Goal: Task Accomplishment & Management: Complete application form

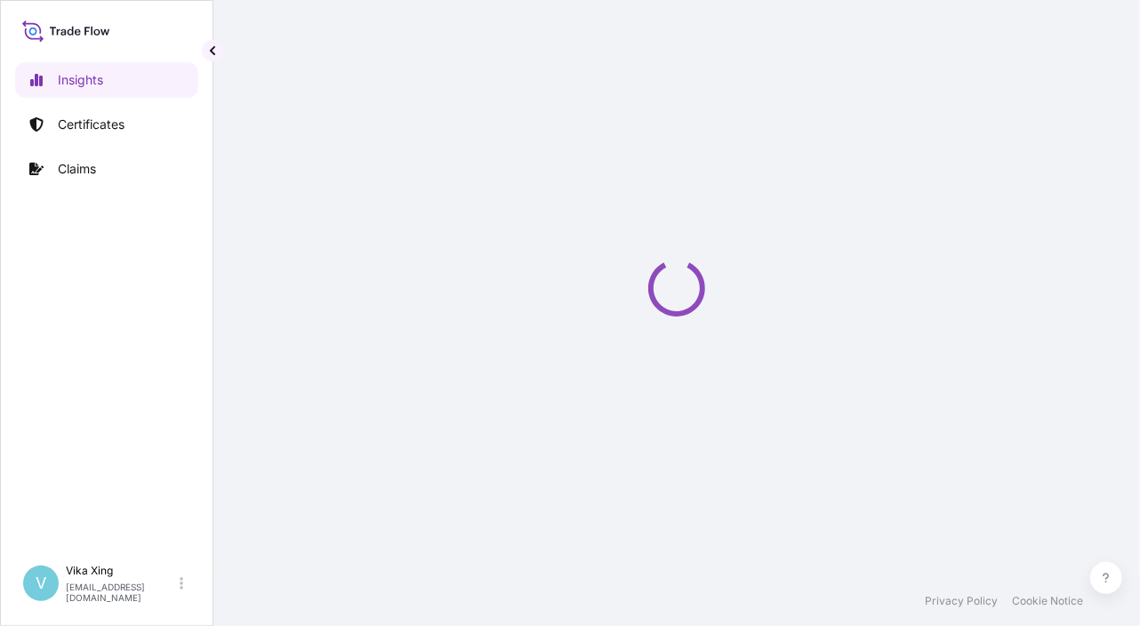
select select "2025"
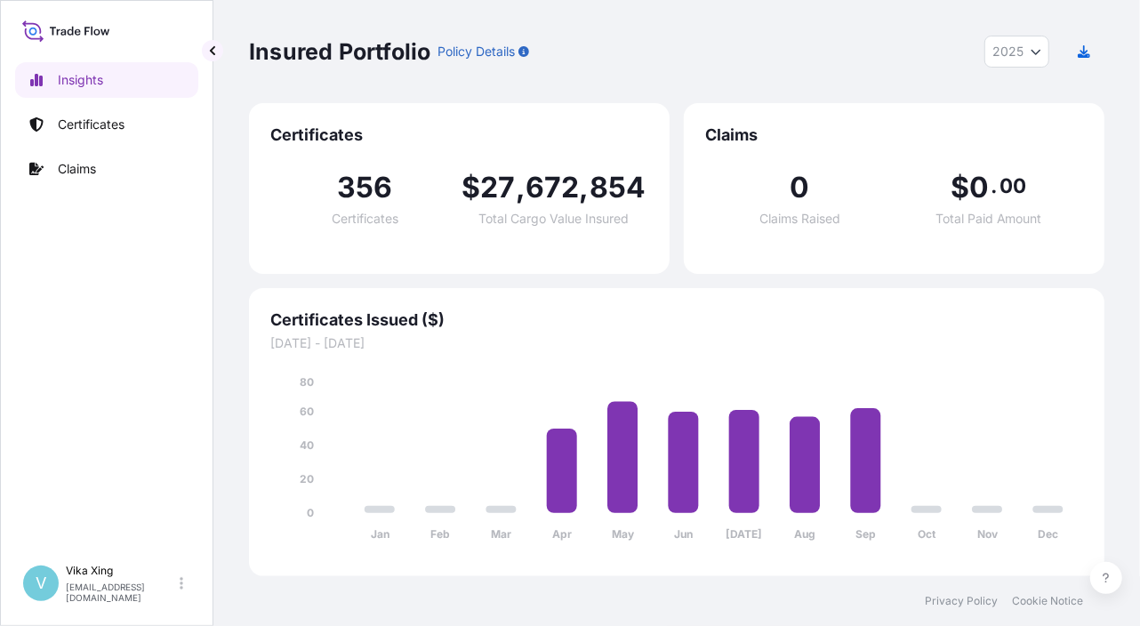
click at [1086, 232] on div "Claims 0 Claims Raised $ 0 . 00 Total Paid Amount" at bounding box center [894, 188] width 420 height 171
click at [1128, 322] on div "Insured Portfolio Policy Details 2025 2025 2024 2023 2022 Certificates 356 Cert…" at bounding box center [676, 288] width 926 height 576
click at [75, 116] on p "Certificates" at bounding box center [91, 125] width 67 height 18
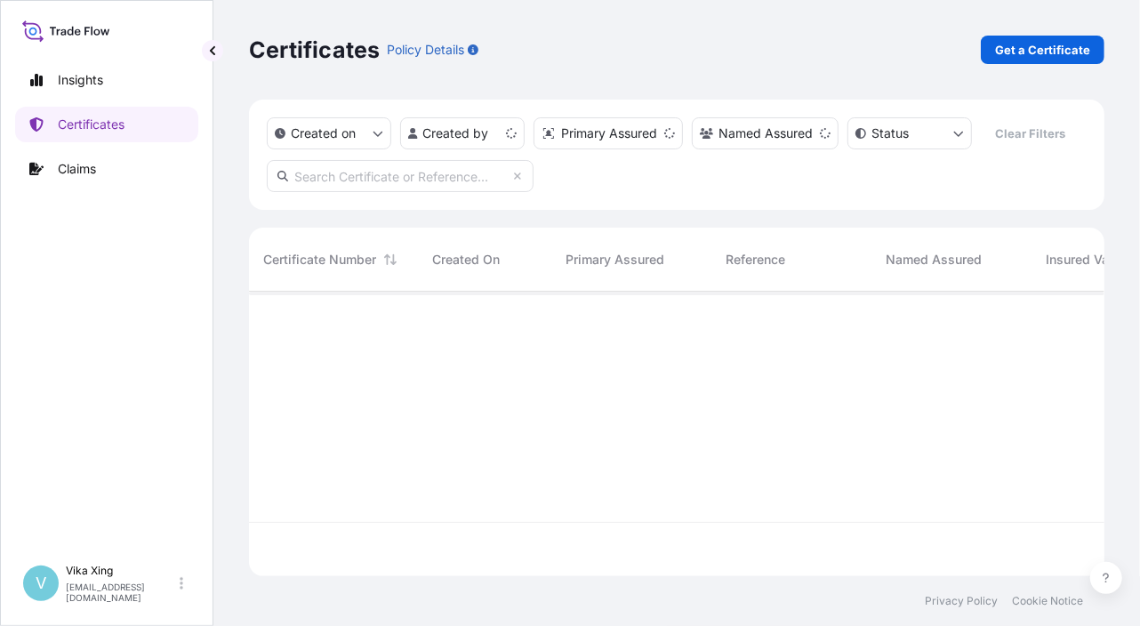
scroll to position [281, 842]
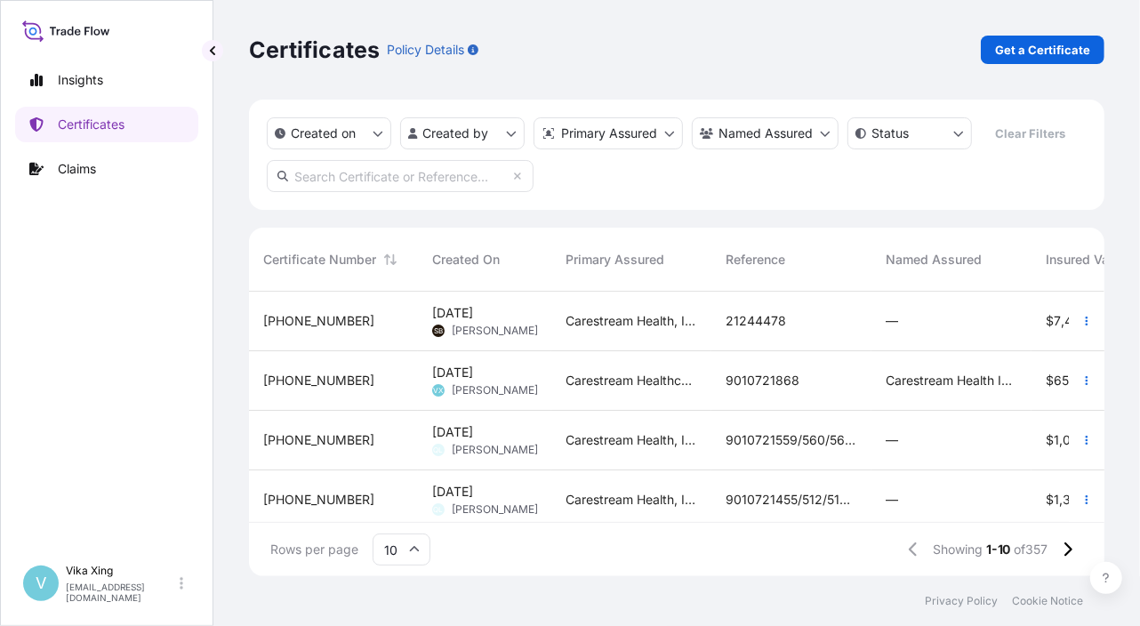
click at [1132, 172] on div "Certificates Policy Details Get a Certificate Created on Created by Primary Ass…" at bounding box center [676, 288] width 926 height 576
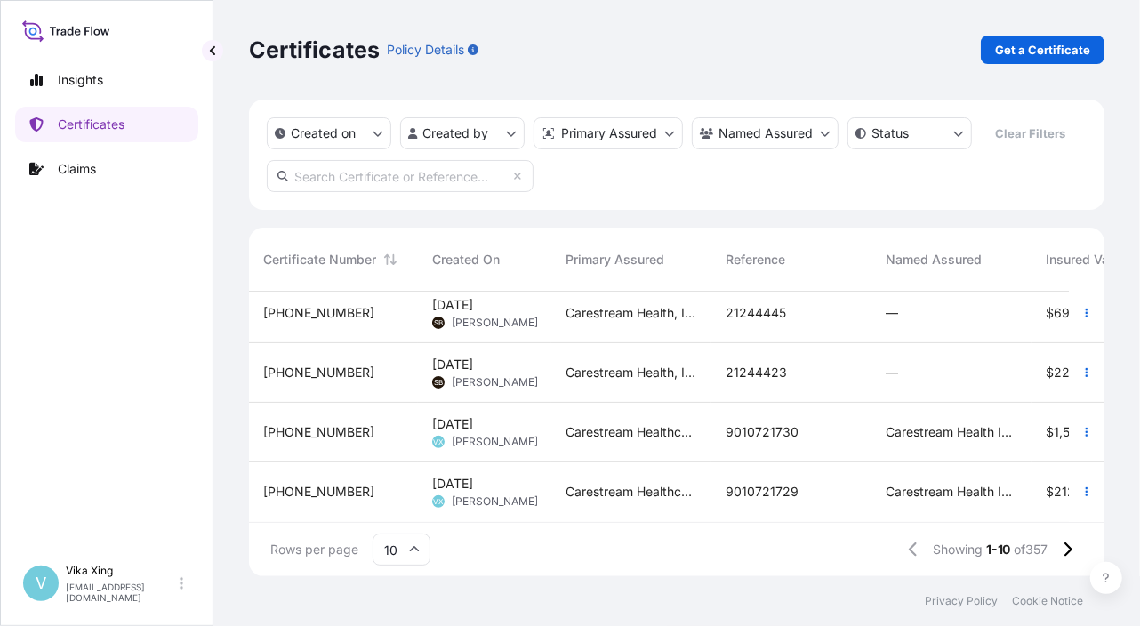
scroll to position [379, 500]
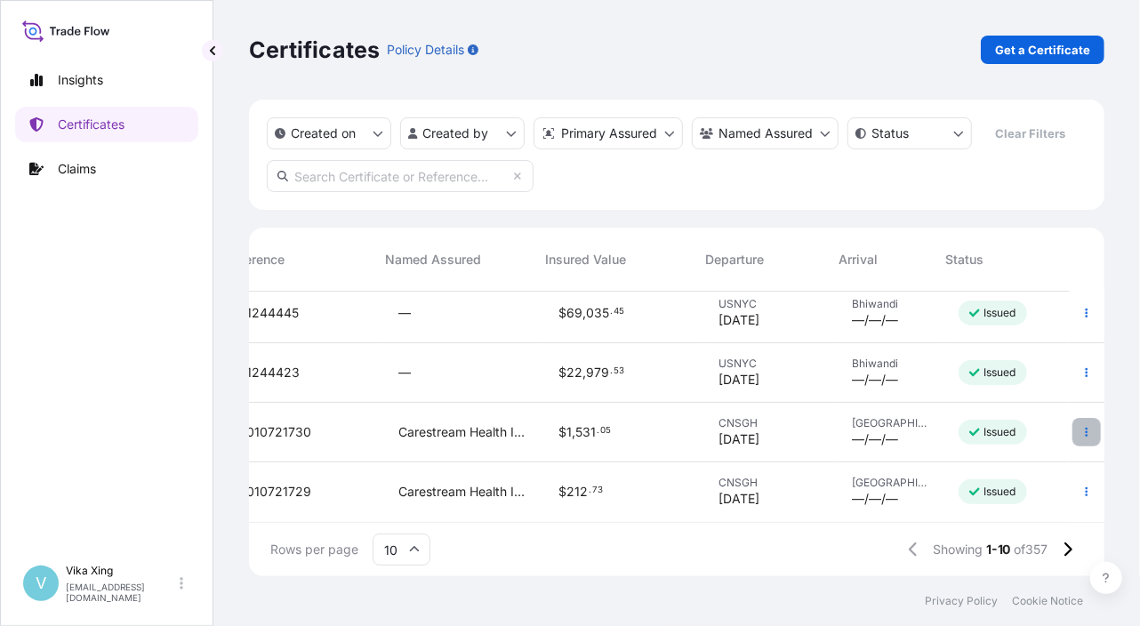
click at [1081, 427] on icon "button" at bounding box center [1086, 432] width 11 height 11
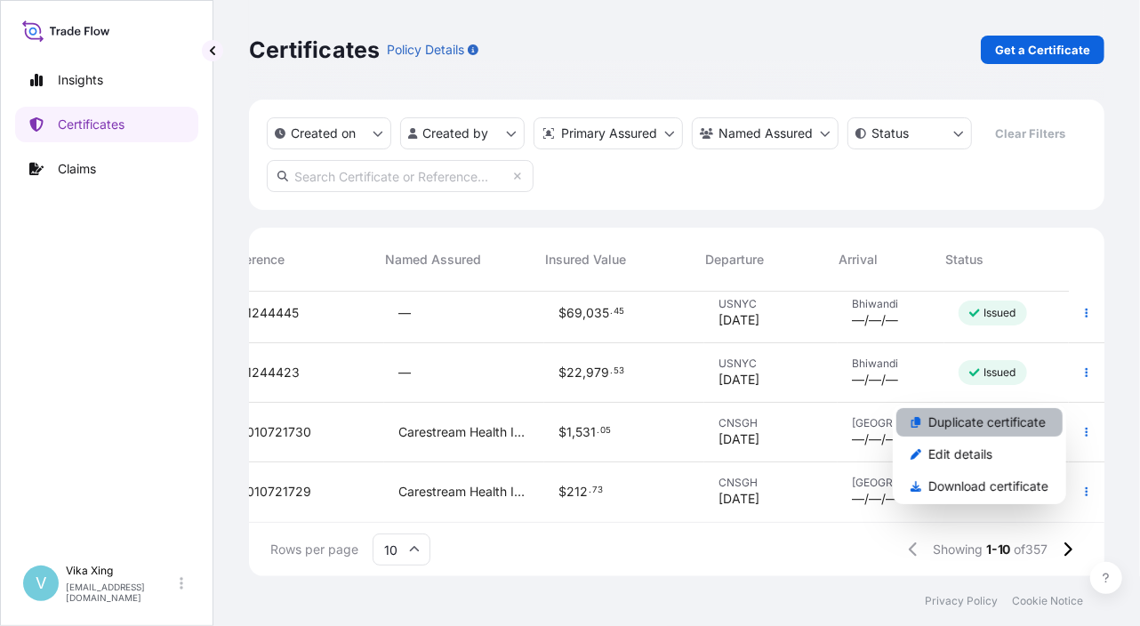
click at [942, 427] on p "Duplicate certificate" at bounding box center [986, 422] width 117 height 18
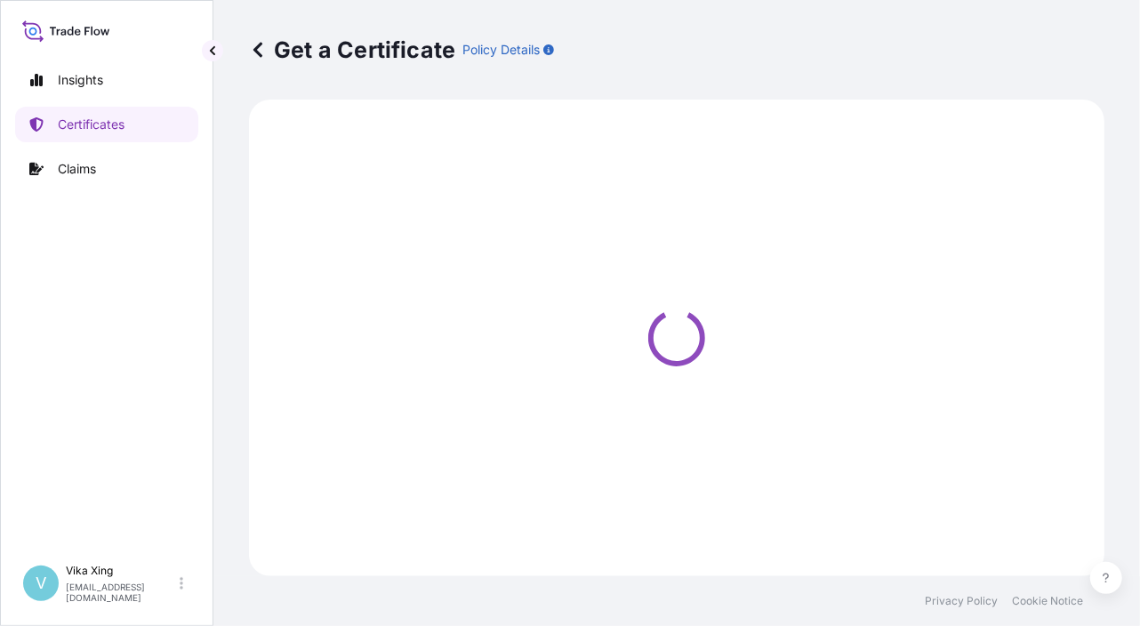
select select "Road / Inland"
select select "Air"
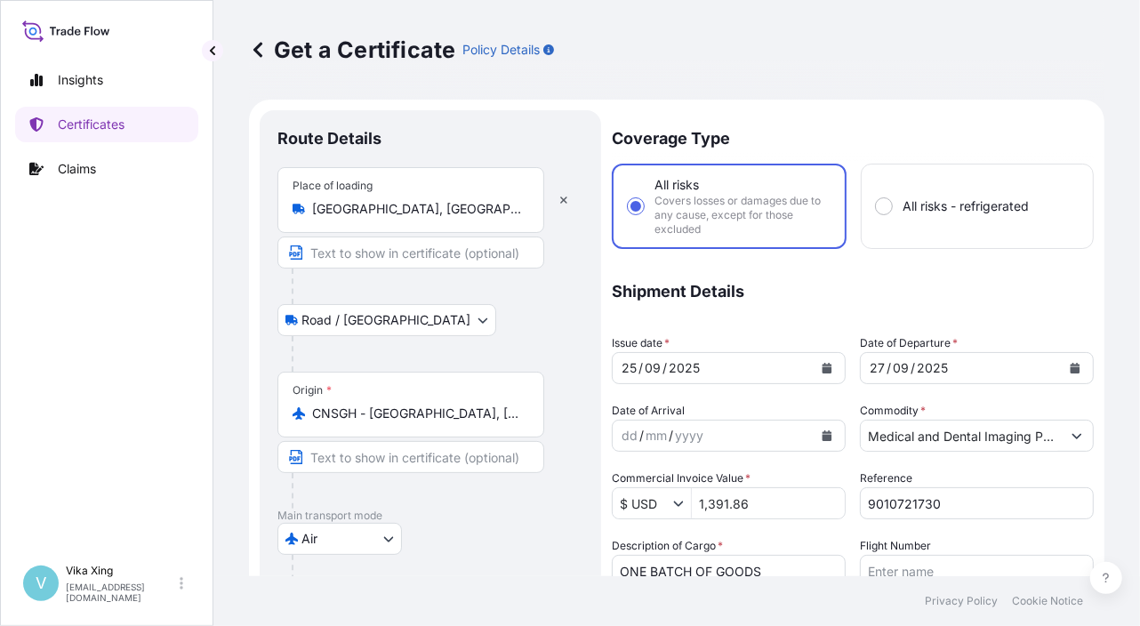
select select "32191"
click at [1096, 303] on div "Get a Certificate Policy Details Route Details Place of loading Shanghai, China…" at bounding box center [676, 288] width 926 height 576
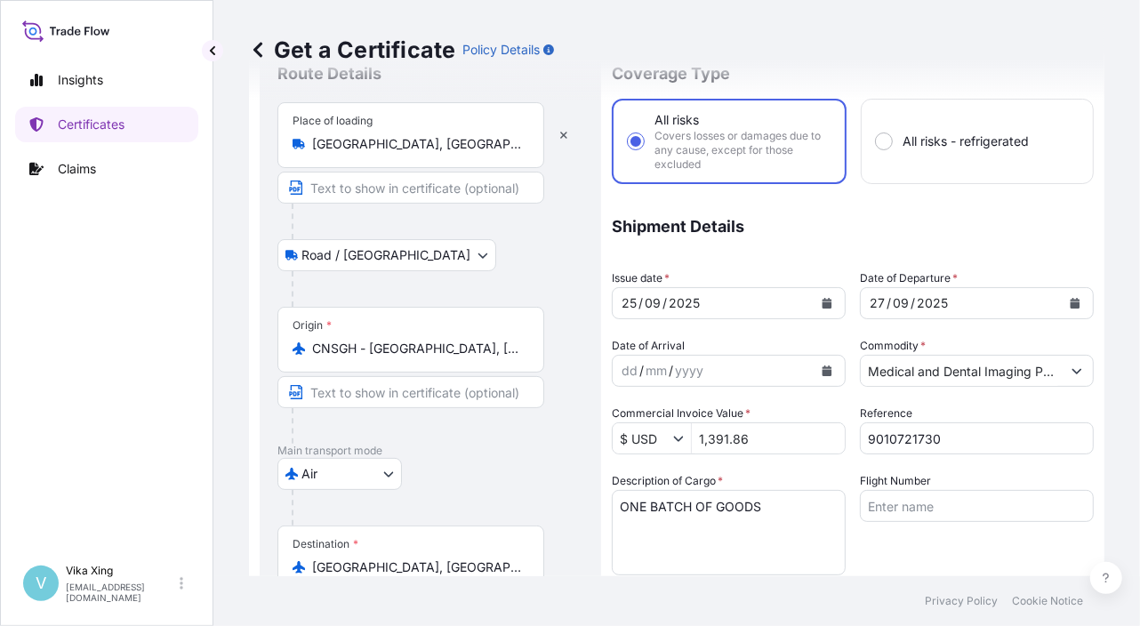
scroll to position [89, 0]
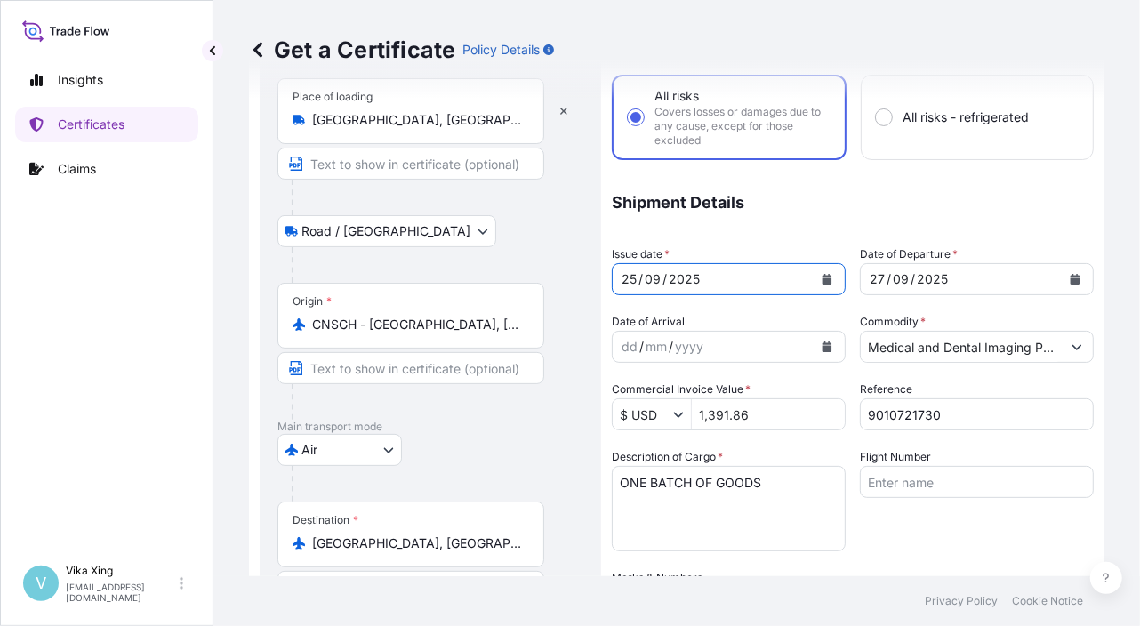
click at [822, 278] on icon "Calendar" at bounding box center [827, 279] width 10 height 11
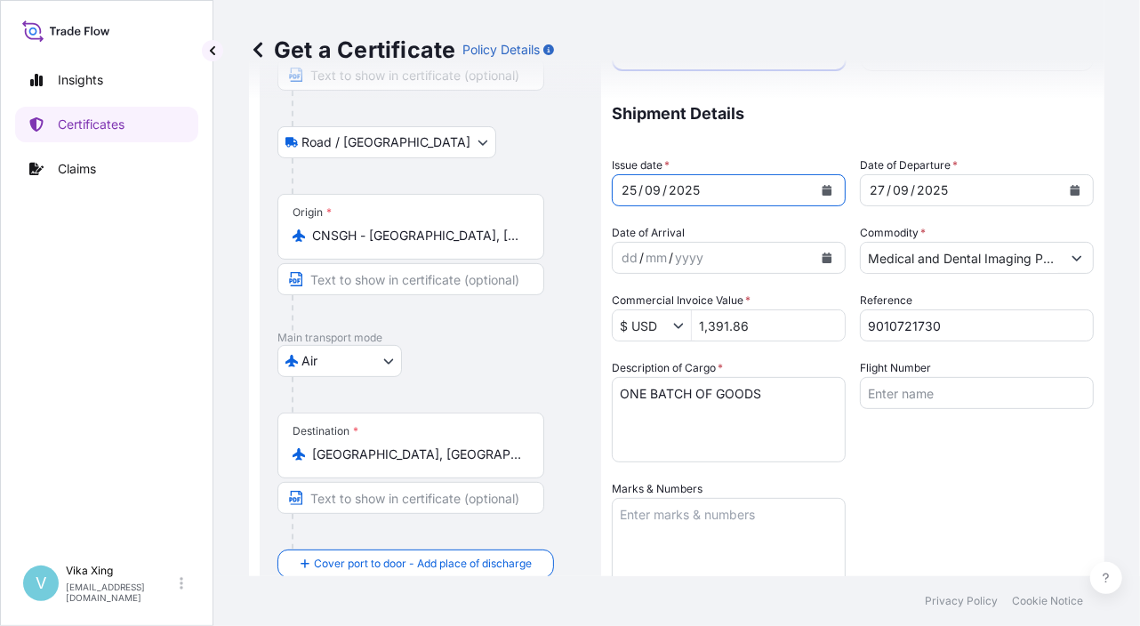
click at [822, 187] on icon "Calendar" at bounding box center [827, 190] width 10 height 11
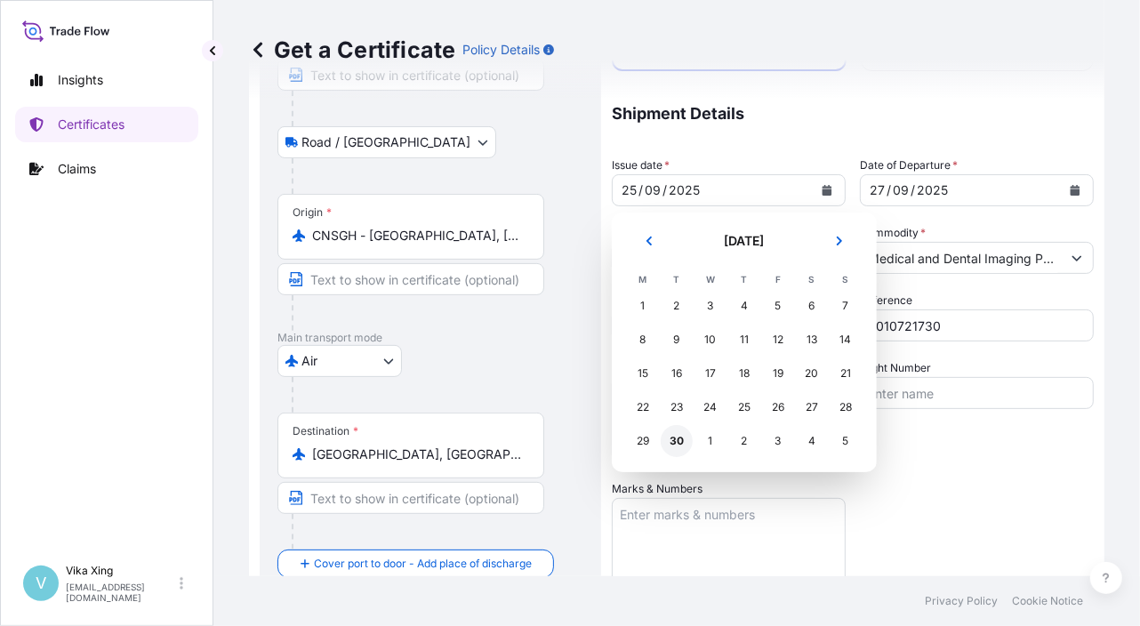
click at [676, 446] on div "30" at bounding box center [676, 441] width 32 height 32
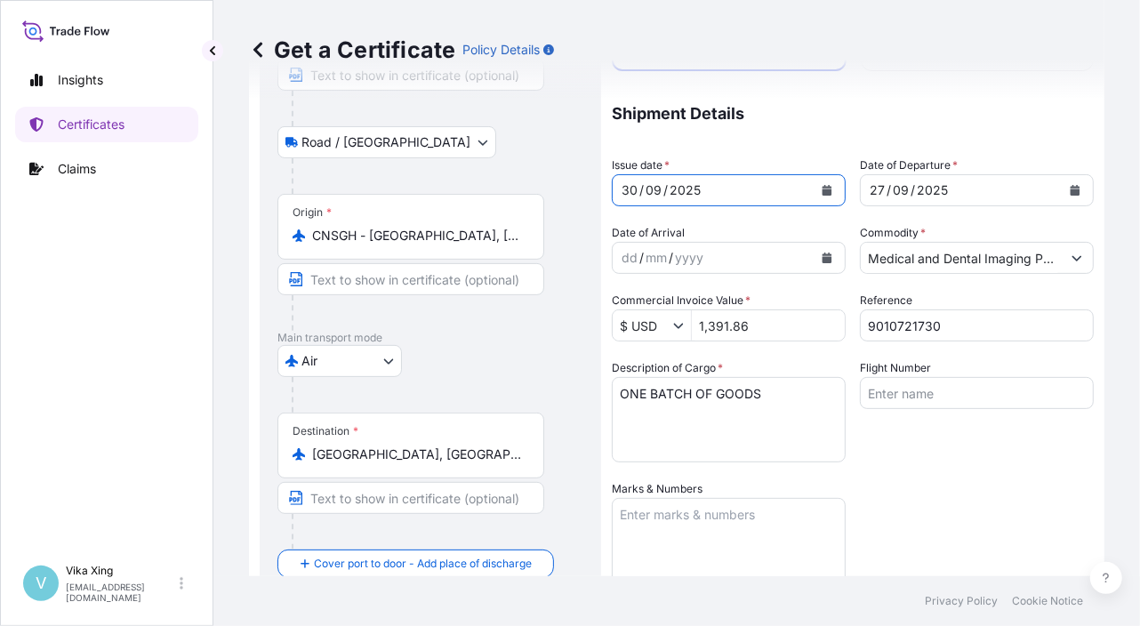
click at [1069, 193] on icon "Calendar" at bounding box center [1074, 190] width 11 height 11
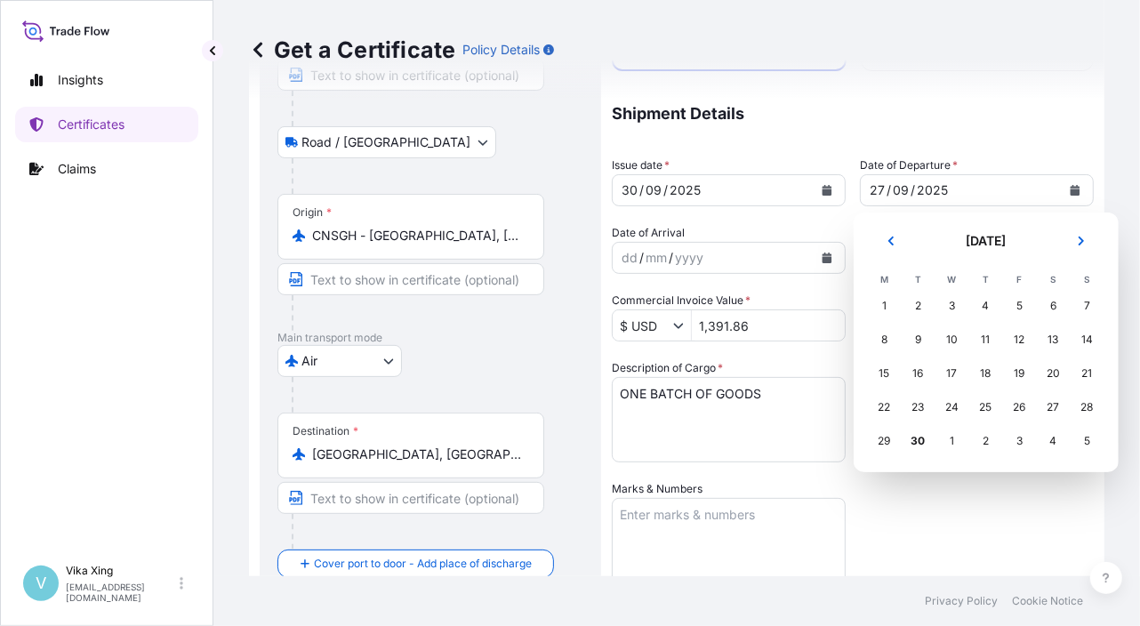
click at [1021, 444] on div "3" at bounding box center [1020, 441] width 32 height 32
click at [1018, 442] on div "3" at bounding box center [1020, 441] width 32 height 32
click at [1088, 237] on button "Next" at bounding box center [1080, 241] width 39 height 28
click at [1082, 439] on div "2" at bounding box center [1087, 441] width 32 height 32
click at [1028, 300] on div "3" at bounding box center [1020, 306] width 32 height 32
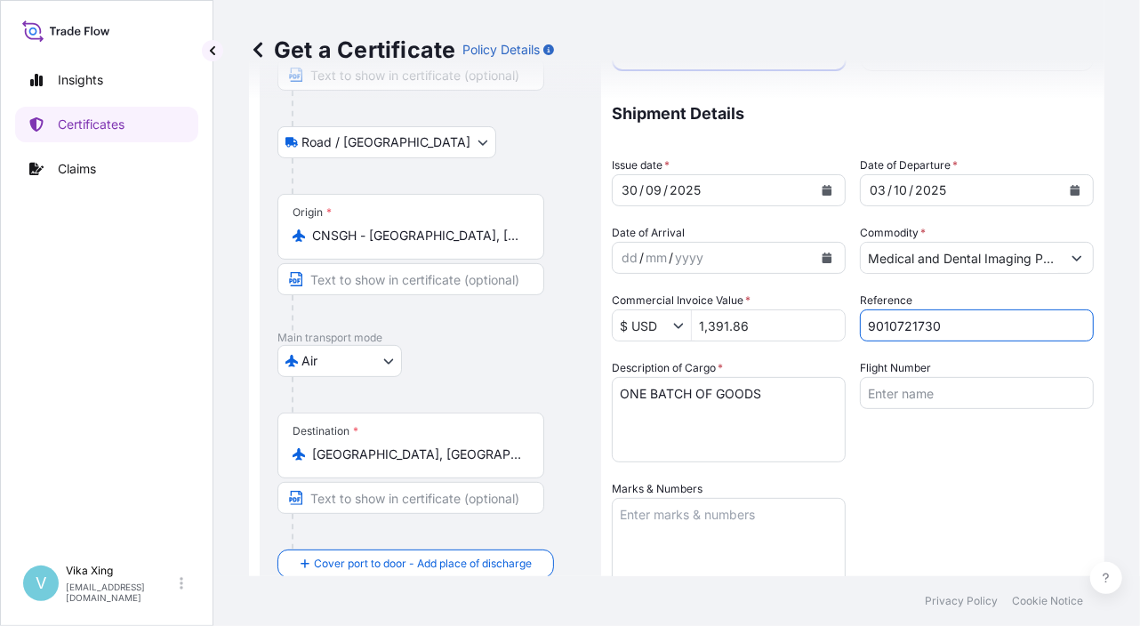
drag, startPoint x: 972, startPoint y: 328, endPoint x: 803, endPoint y: 336, distance: 169.1
click at [803, 336] on div "Coverage Type All risks Covers losses or damages due to any cause, except for t…" at bounding box center [853, 400] width 482 height 936
paste input "926"
type input "9010721926"
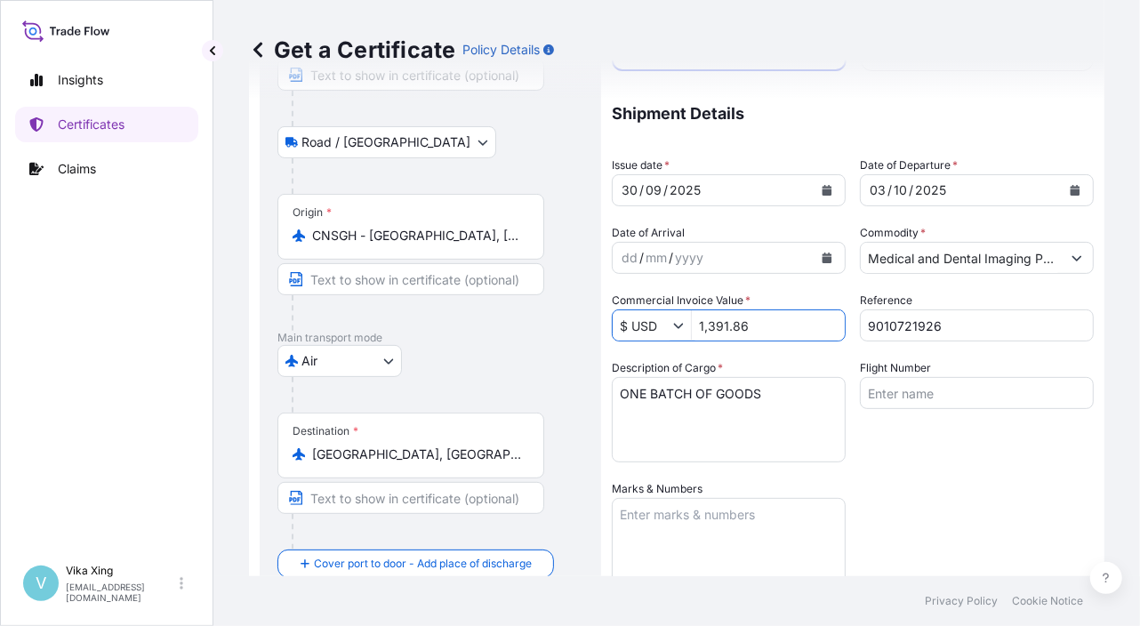
drag, startPoint x: 778, startPoint y: 318, endPoint x: 637, endPoint y: 322, distance: 140.5
click at [637, 322] on div "$ USD 1,391.86" at bounding box center [729, 325] width 234 height 32
paste input "938.18"
type input "1,938.18"
click at [923, 473] on div "Coverage Type All risks Covers losses or damages due to any cause, except for t…" at bounding box center [853, 400] width 482 height 936
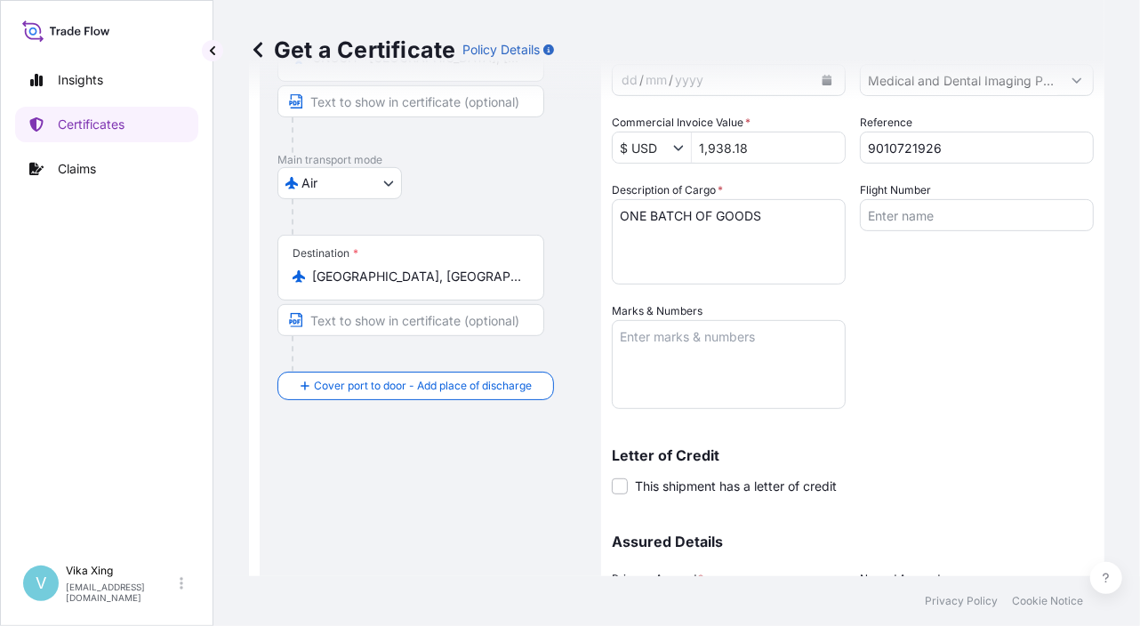
scroll to position [530, 0]
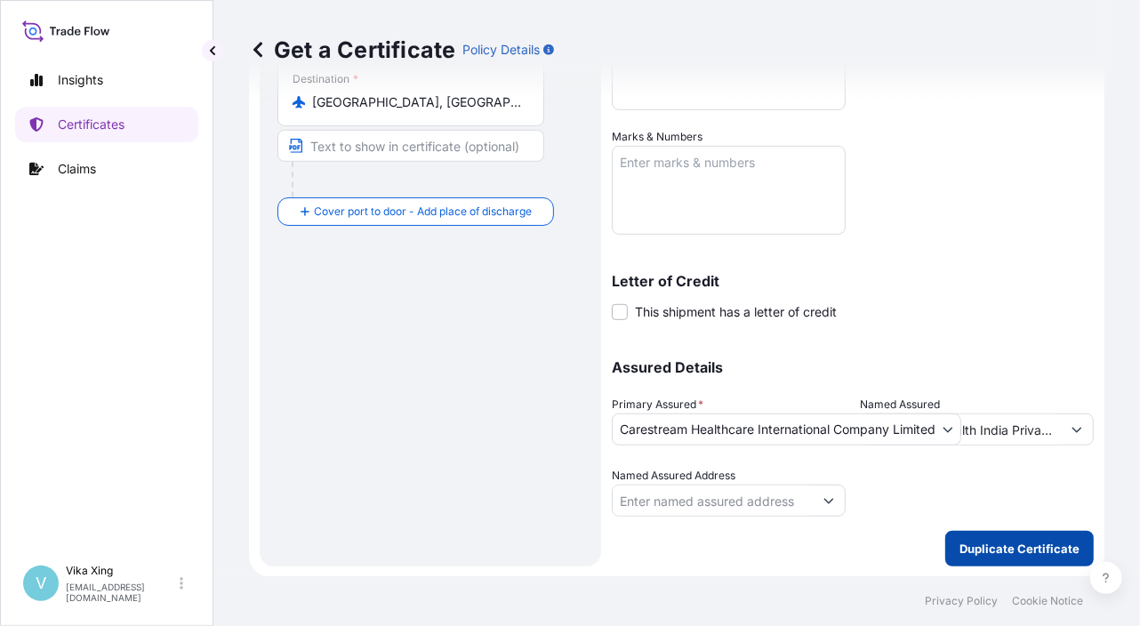
click at [972, 540] on p "Duplicate Certificate" at bounding box center [1019, 549] width 120 height 18
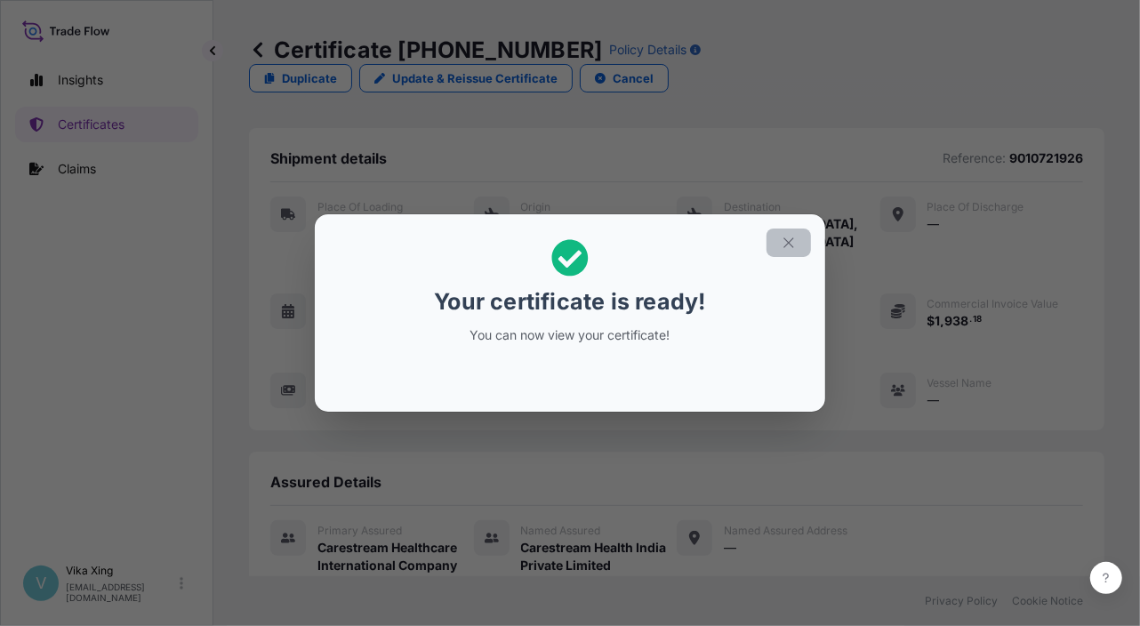
click at [787, 249] on icon "button" at bounding box center [788, 243] width 16 height 16
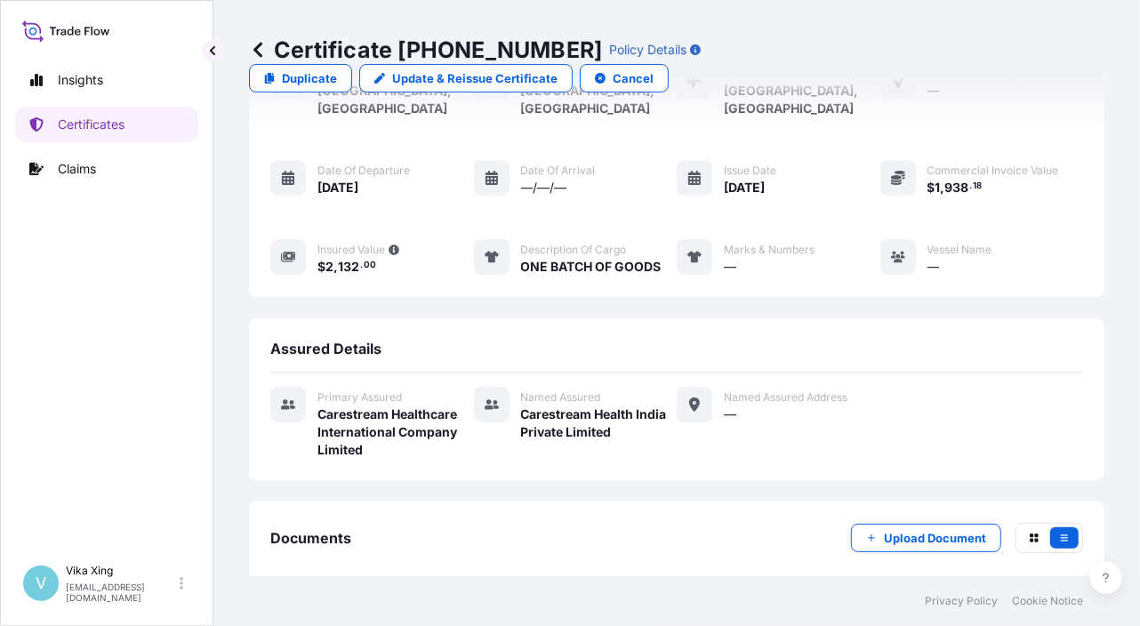
scroll to position [175, 0]
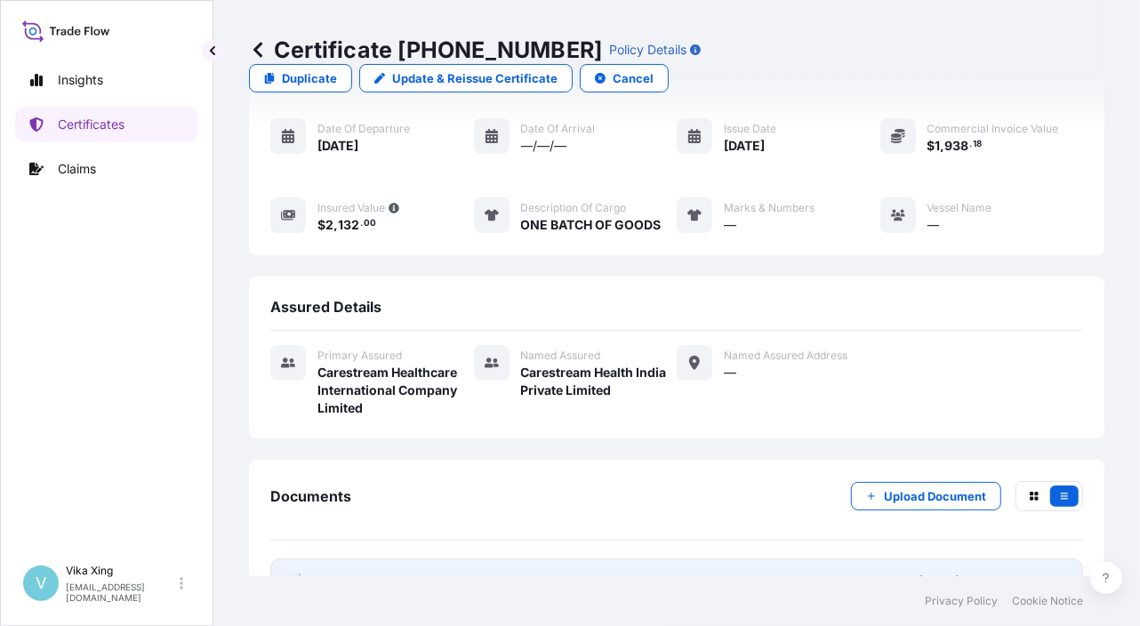
click at [343, 572] on span "Certificate" at bounding box center [349, 581] width 64 height 18
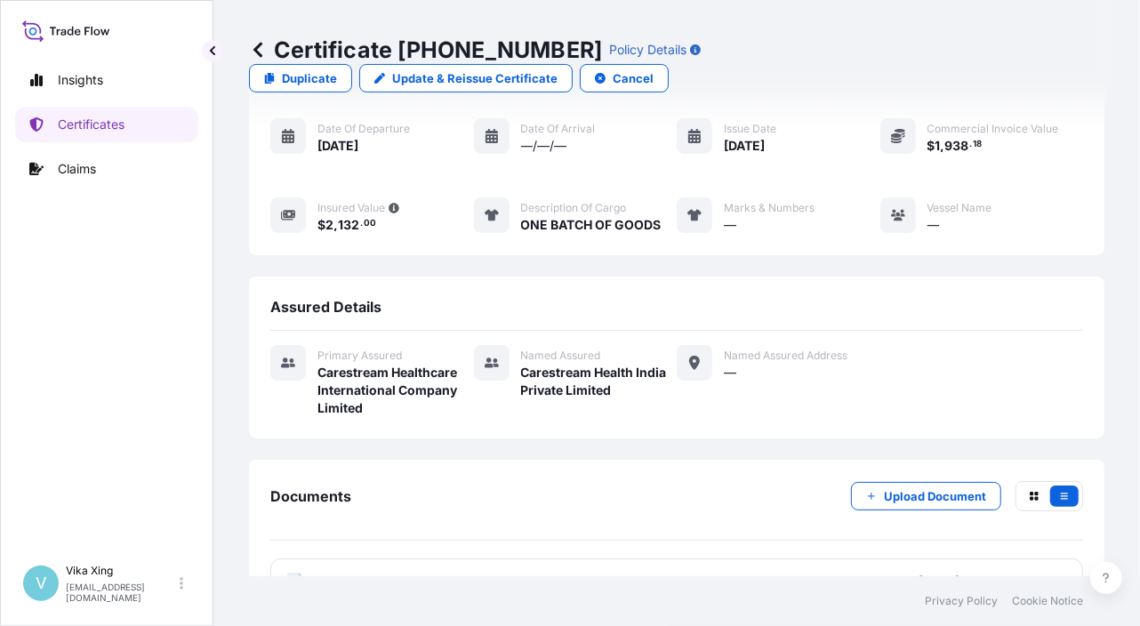
click at [1100, 261] on div "Certificate 32191-34-1 Policy Details Duplicate Update & Reissue Certificate Ca…" at bounding box center [676, 288] width 926 height 576
click at [352, 64] on link "Duplicate" at bounding box center [300, 78] width 103 height 28
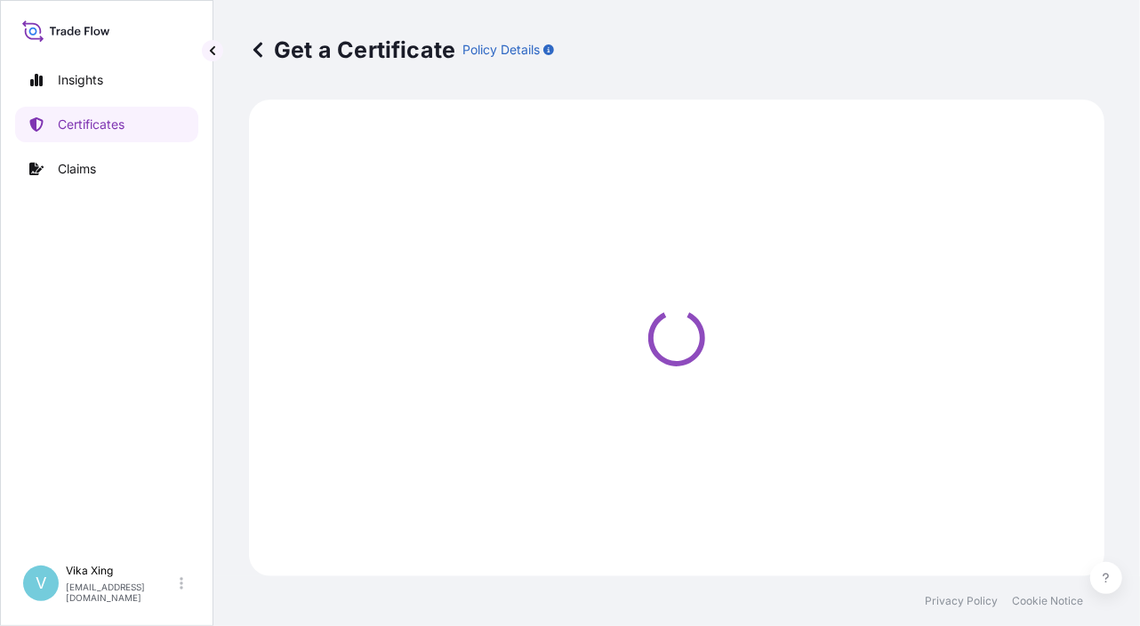
select select "Road / Inland"
select select "Air"
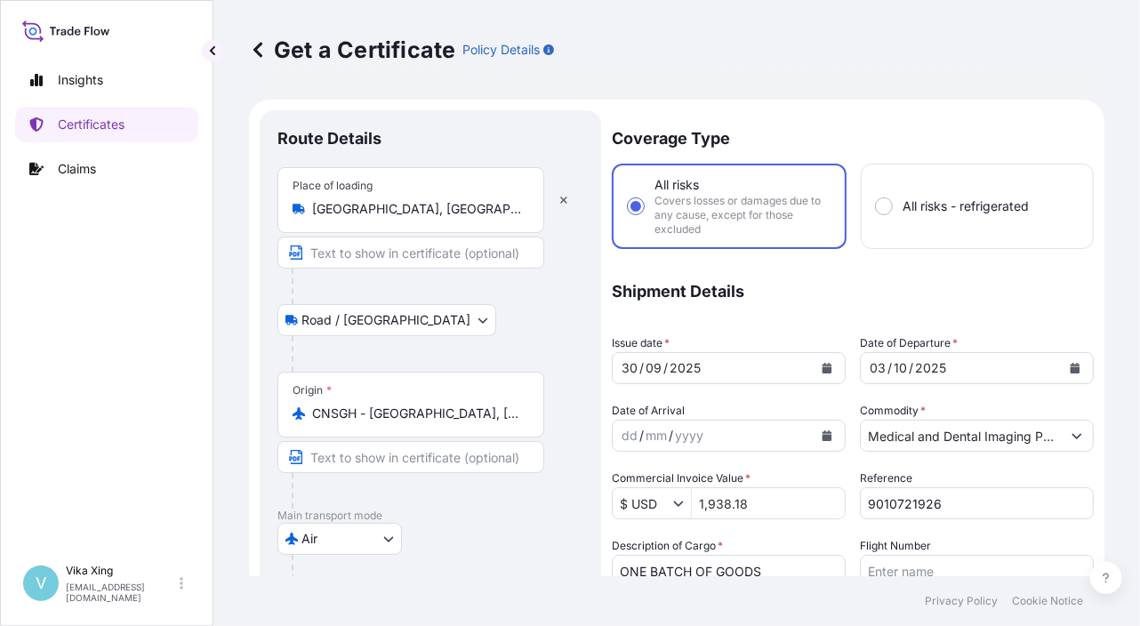
select select "32191"
drag, startPoint x: 951, startPoint y: 503, endPoint x: 766, endPoint y: 503, distance: 184.9
click at [766, 503] on div "Coverage Type All risks Covers losses or damages due to any cause, except for t…" at bounding box center [853, 578] width 482 height 936
paste input "5"
type input "9010721925"
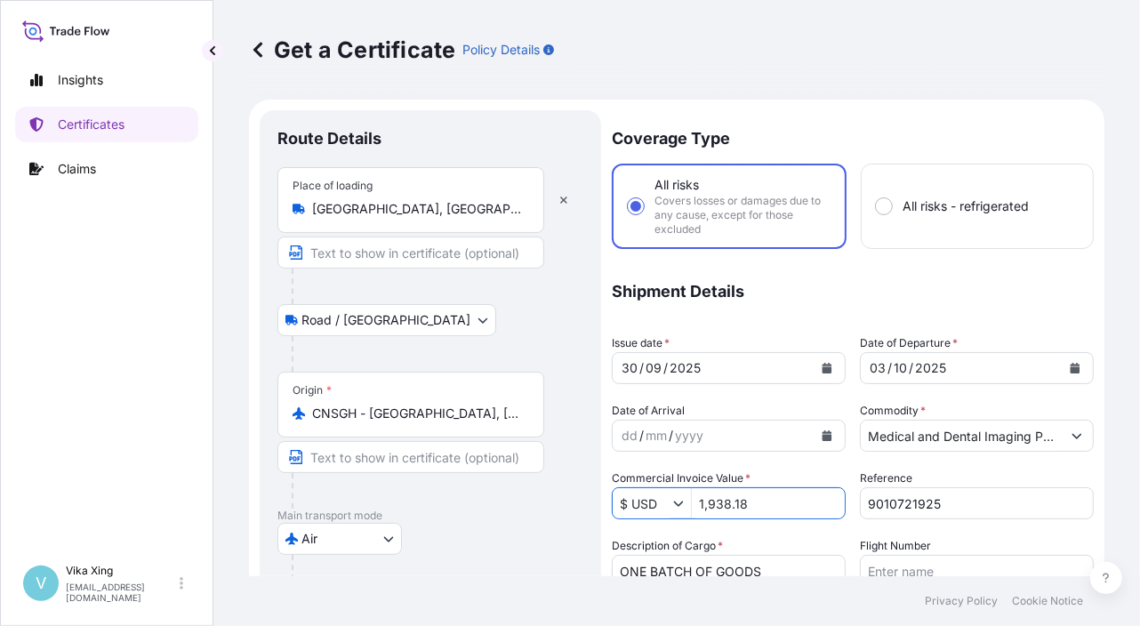
drag, startPoint x: 761, startPoint y: 505, endPoint x: 674, endPoint y: 497, distance: 87.5
click at [674, 497] on div "$ USD 1,938.18" at bounding box center [729, 503] width 234 height 32
paste input "5,229.22"
type input "5,229.22"
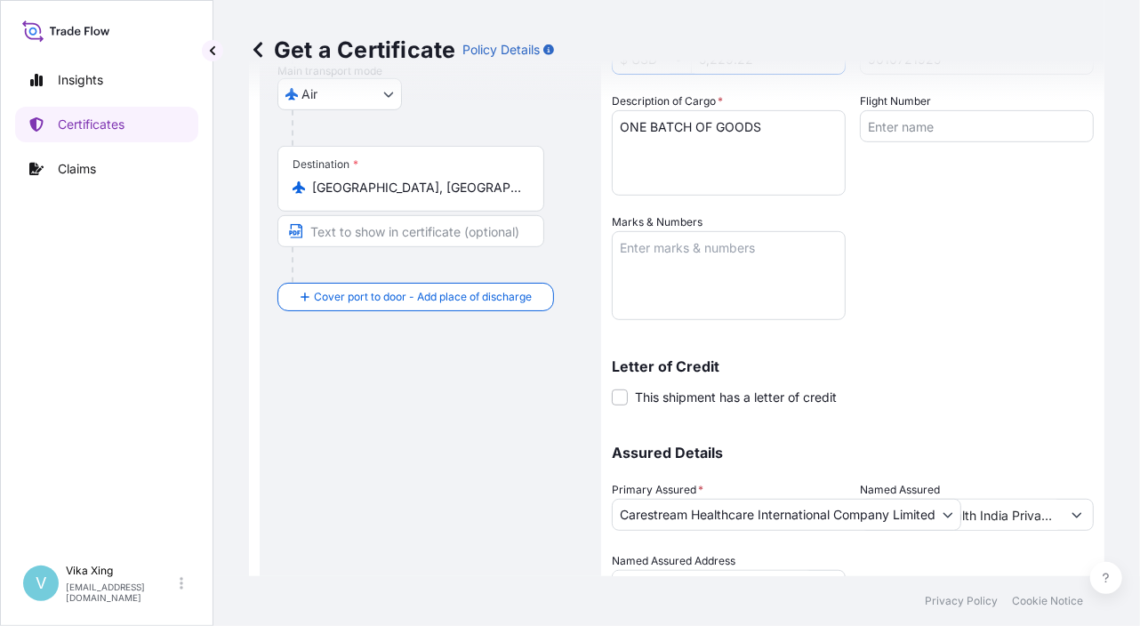
scroll to position [530, 0]
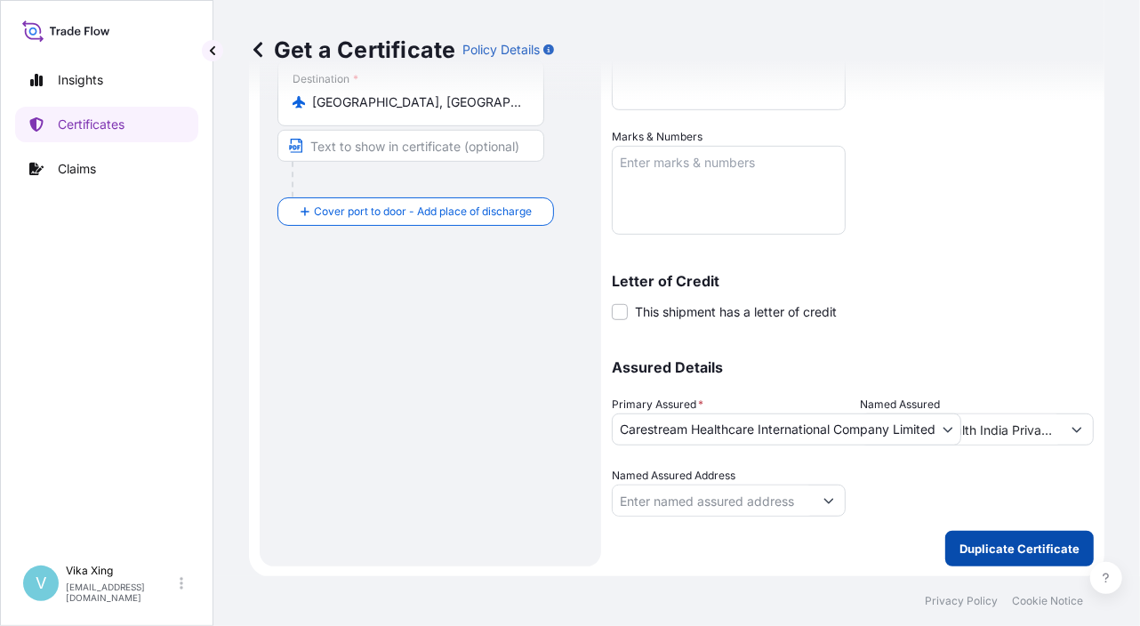
click at [975, 546] on p "Duplicate Certificate" at bounding box center [1019, 549] width 120 height 18
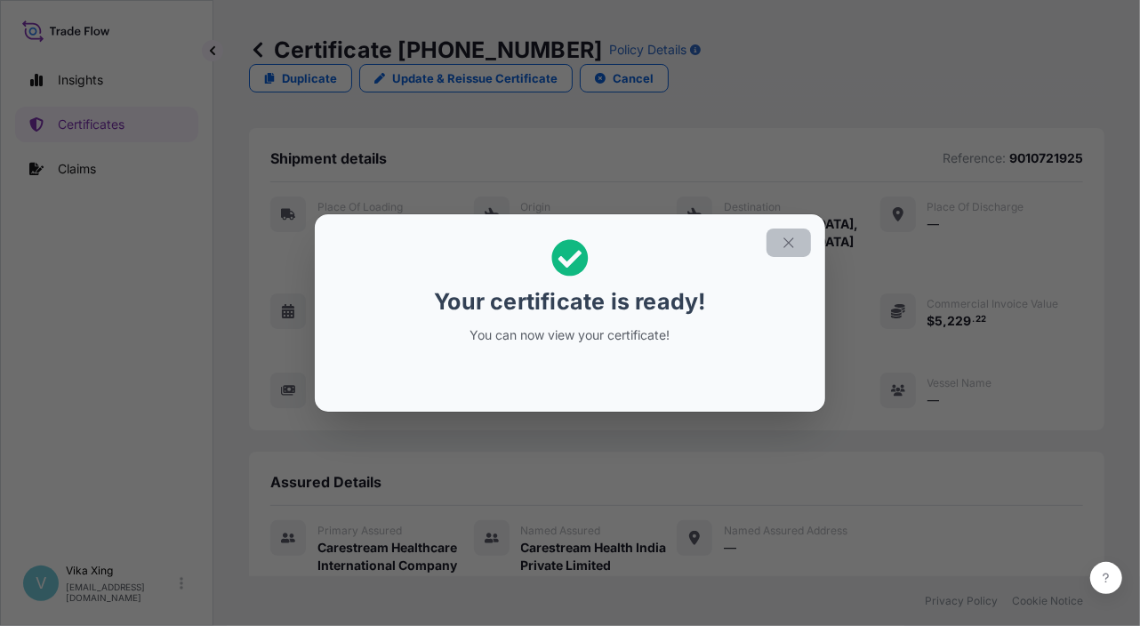
click at [789, 243] on icon "button" at bounding box center [788, 242] width 10 height 10
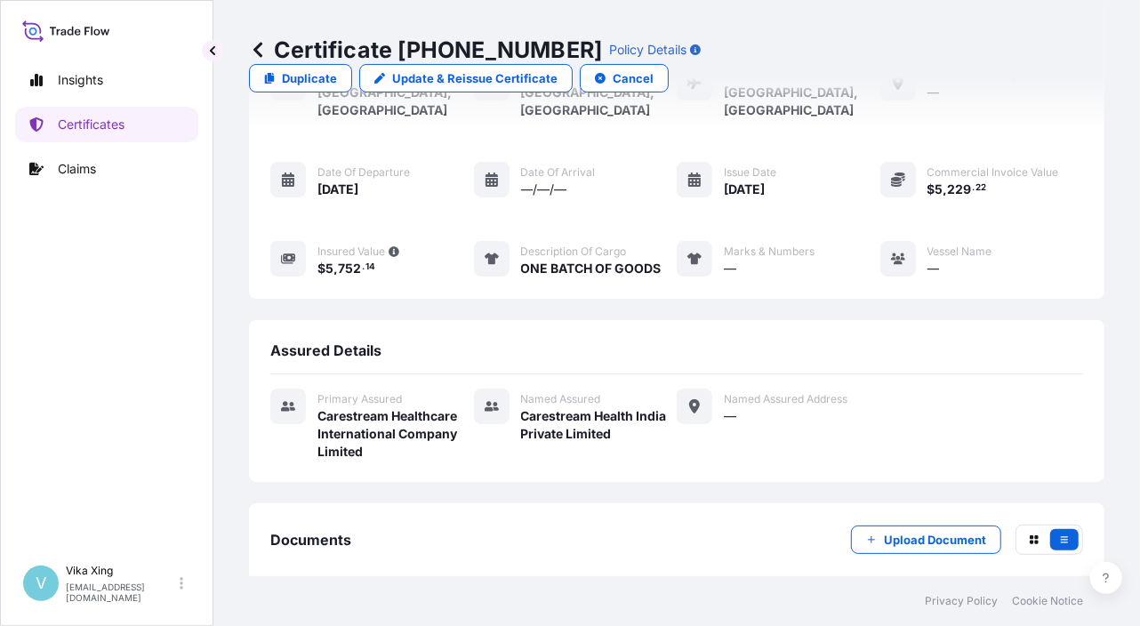
scroll to position [175, 0]
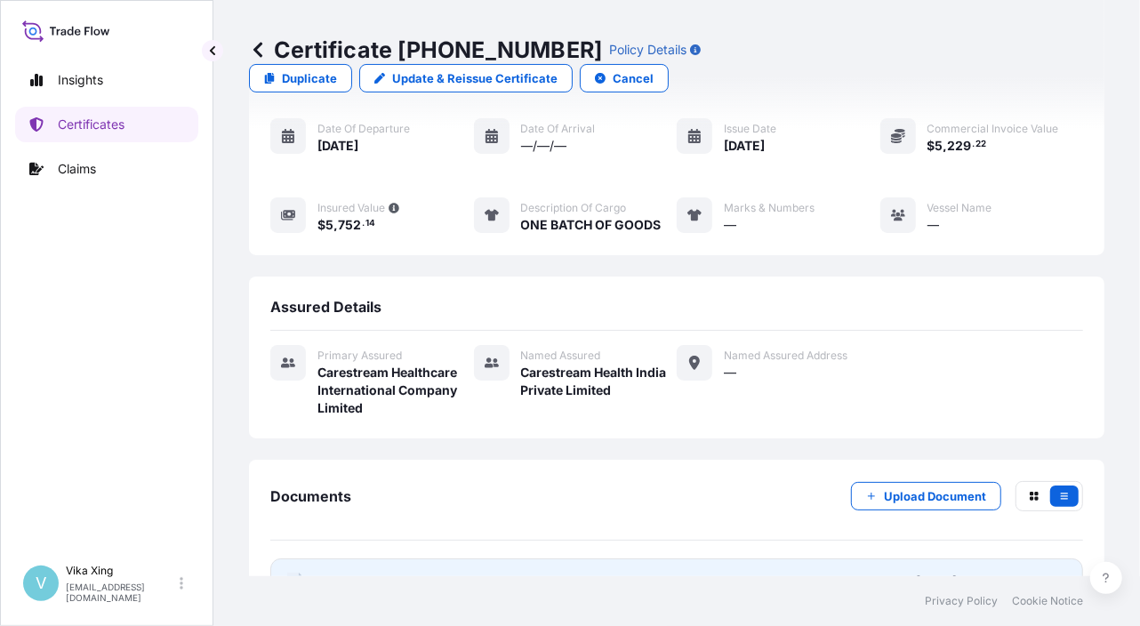
click at [509, 558] on link "PDF Certificate 2025-09-30T03:08:51.096336" at bounding box center [676, 581] width 812 height 46
